Goal: Find specific page/section: Find specific page/section

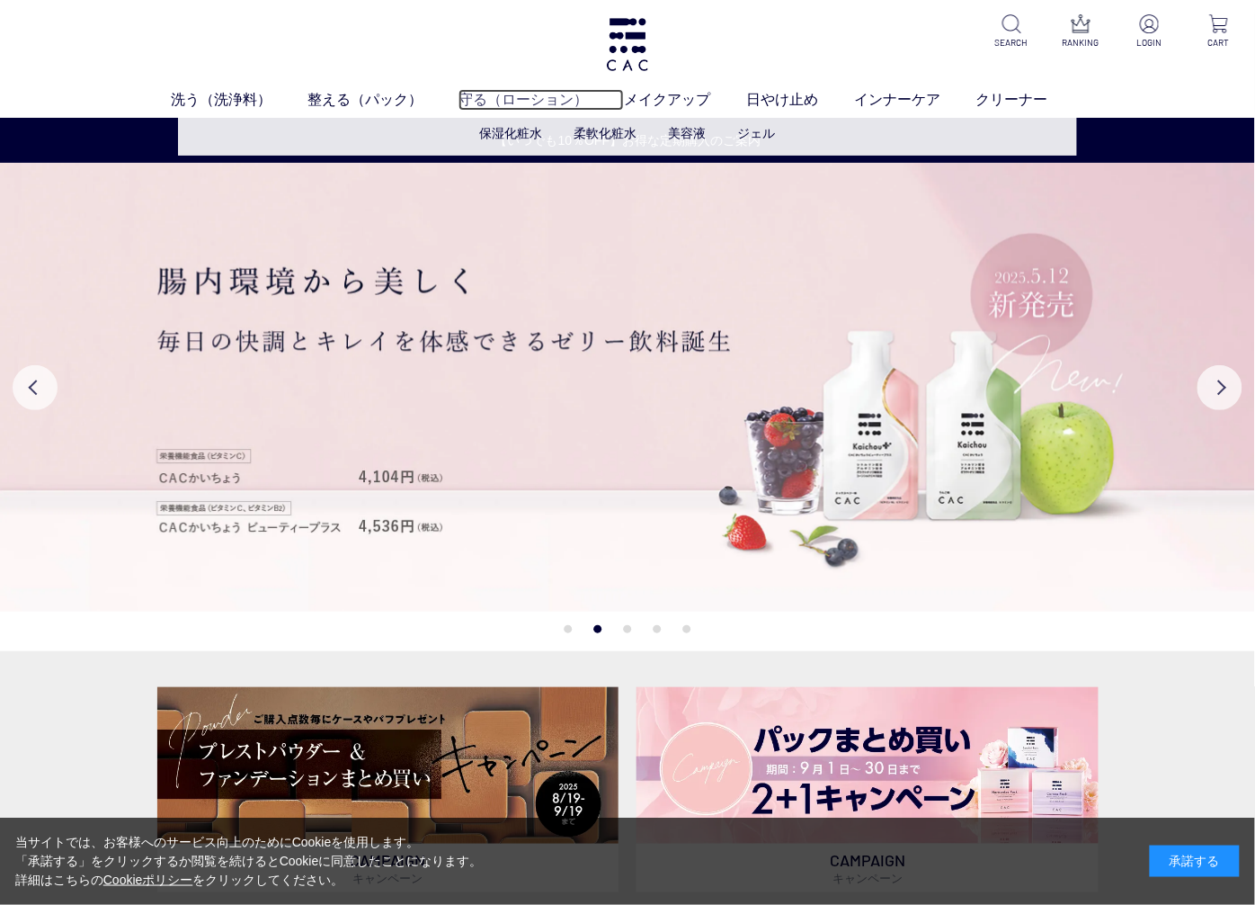
click at [497, 93] on link "守る（ローション）" at bounding box center [541, 100] width 165 height 22
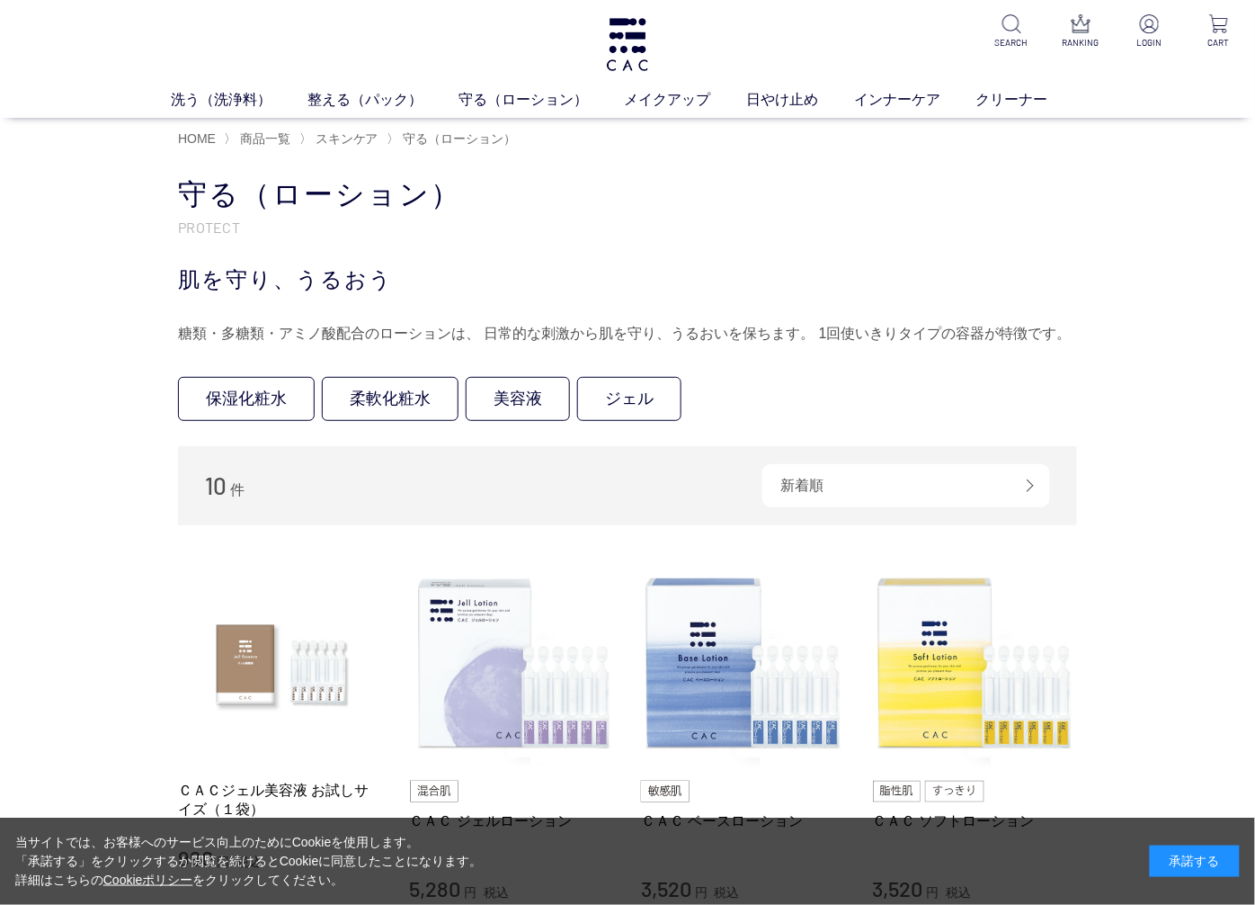
click at [812, 387] on ul "保湿化粧水 柔軟化粧水 美容液 ジェル" at bounding box center [627, 402] width 899 height 51
click at [730, 399] on ul "保湿化粧水 柔軟化粧水 美容液 ジェル" at bounding box center [627, 402] width 899 height 51
